Goal: Task Accomplishment & Management: Manage account settings

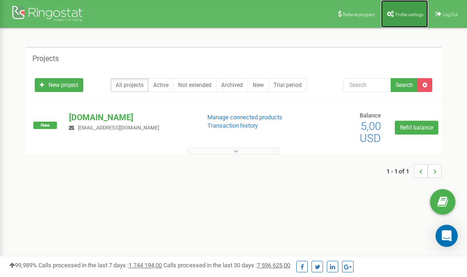
click at [401, 16] on span "Profile settings" at bounding box center [409, 14] width 28 height 5
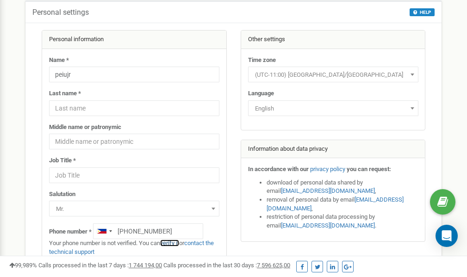
click at [175, 243] on link "verify it" at bounding box center [169, 243] width 19 height 7
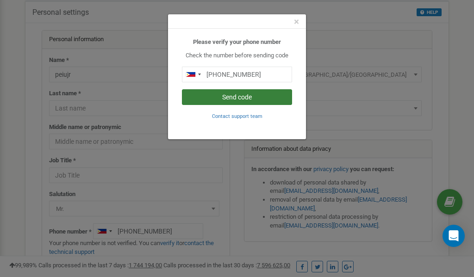
click at [234, 98] on button "Send code" at bounding box center [237, 97] width 110 height 16
